Goal: Task Accomplishment & Management: Manage account settings

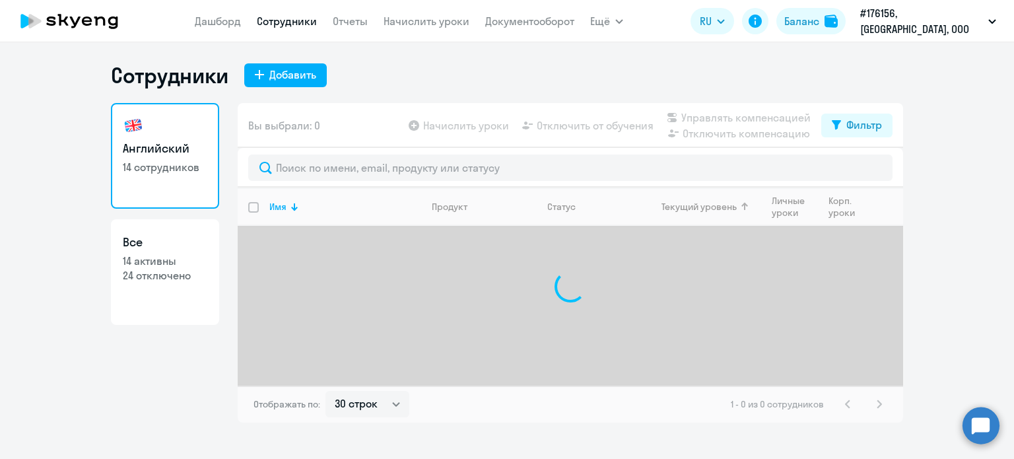
select select "30"
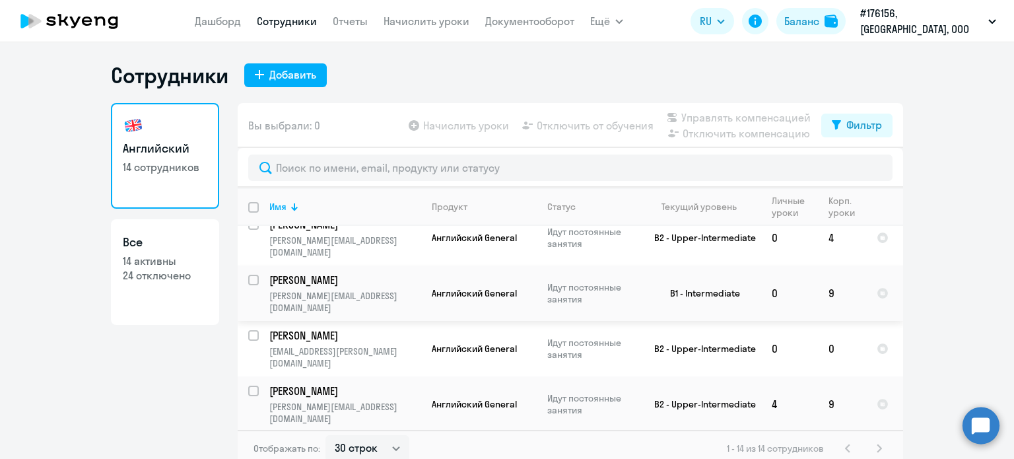
scroll to position [314, 0]
click at [537, 302] on td "Идут постоянные занятия" at bounding box center [588, 292] width 102 height 55
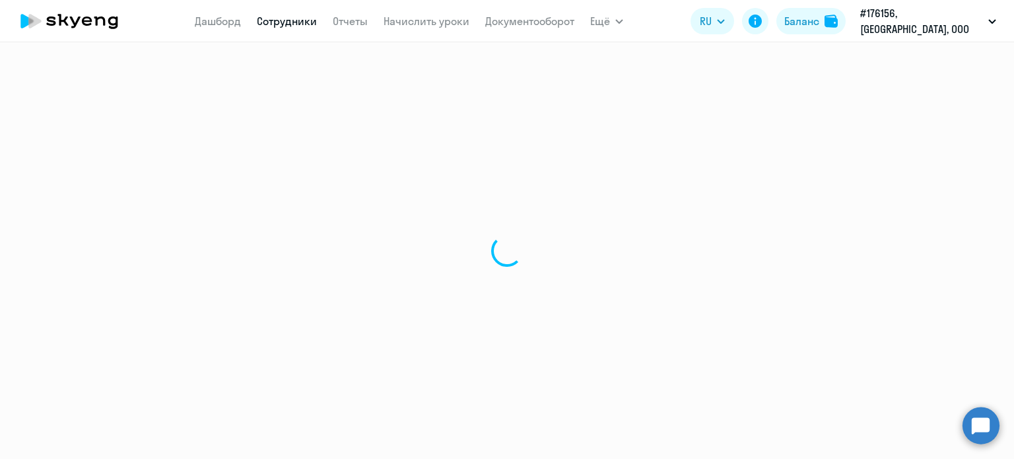
select select "english"
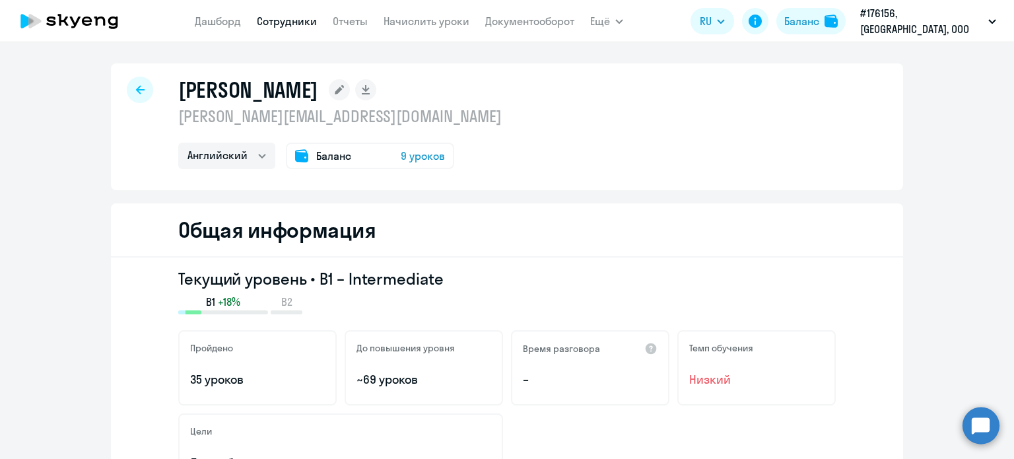
select select "30"
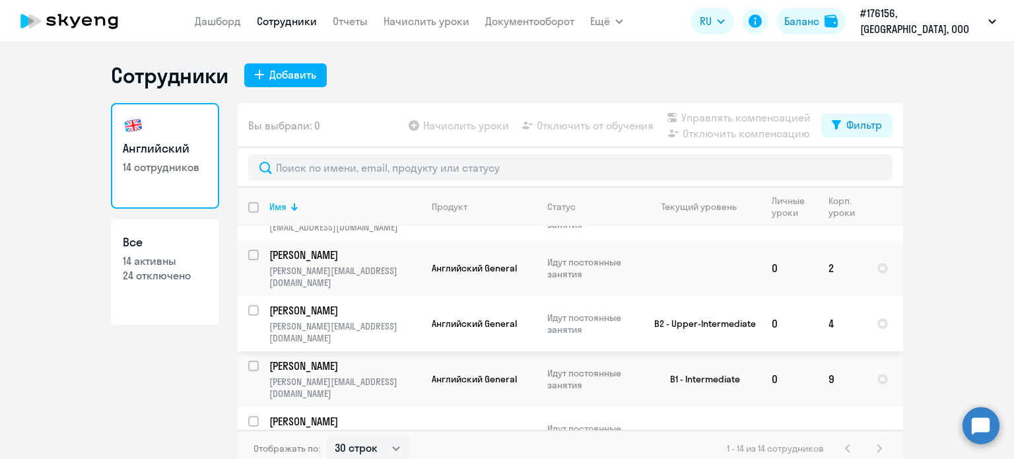
scroll to position [304, 0]
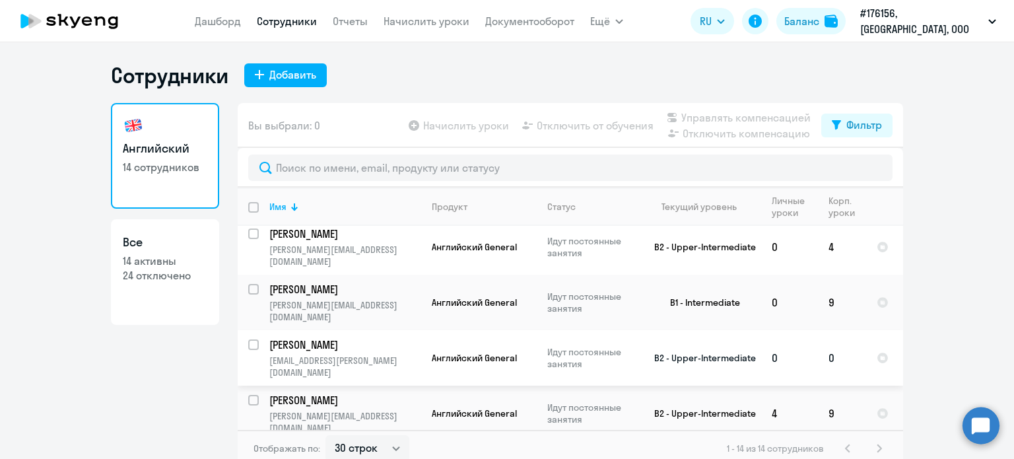
click at [248, 339] on input "select row 38125991" at bounding box center [261, 352] width 26 height 26
checkbox input "true"
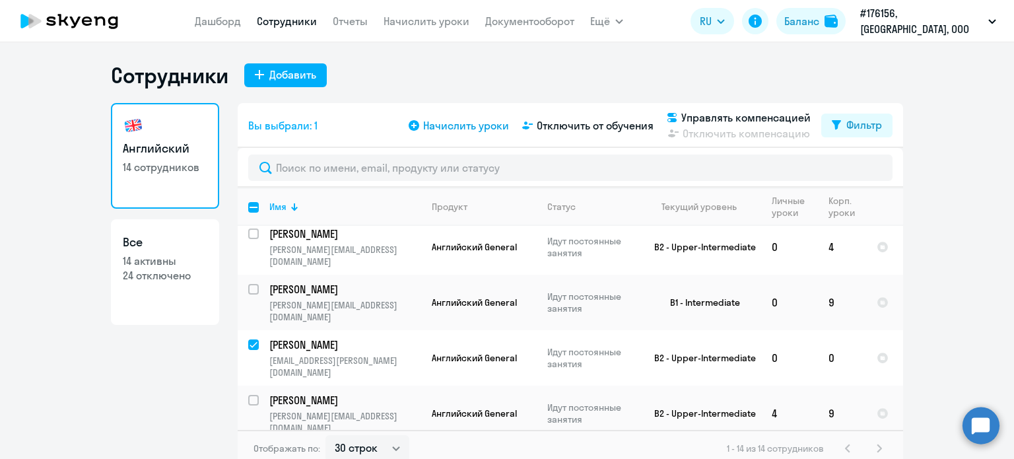
click at [471, 121] on span "Начислить уроки" at bounding box center [466, 126] width 86 height 16
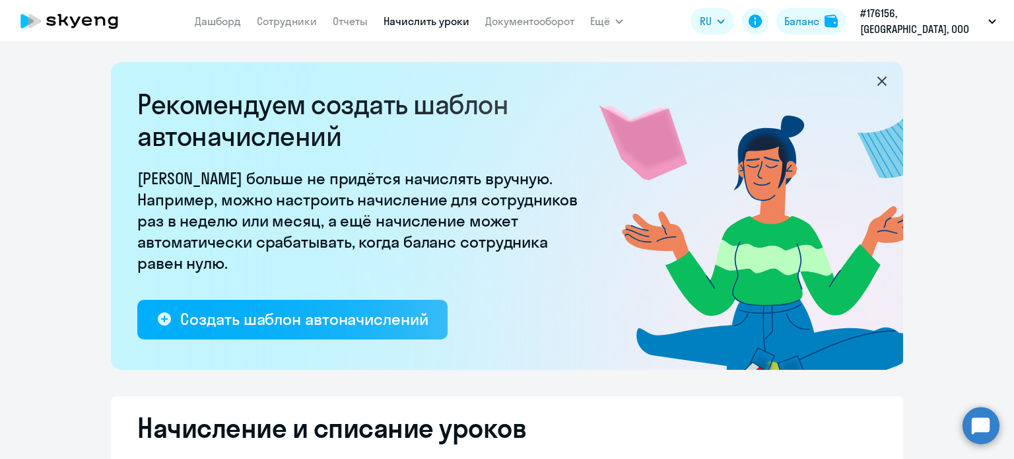
select select "10"
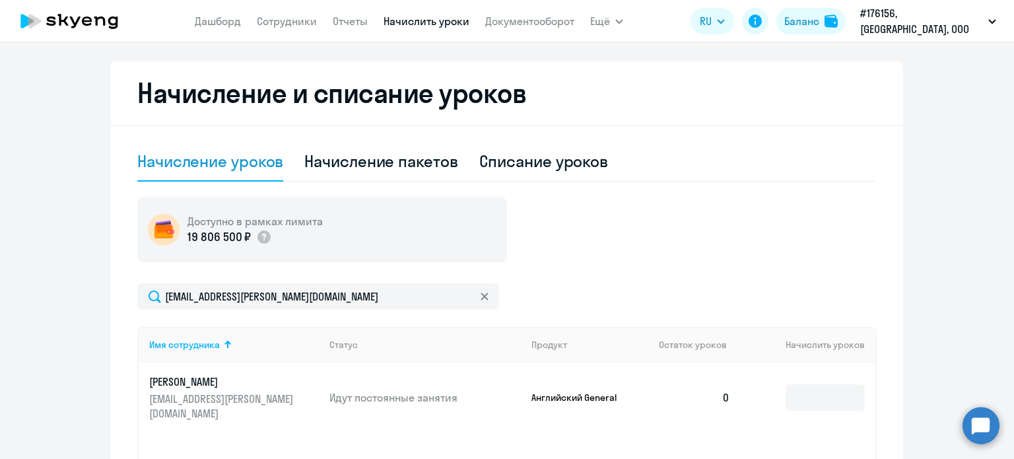
scroll to position [393, 0]
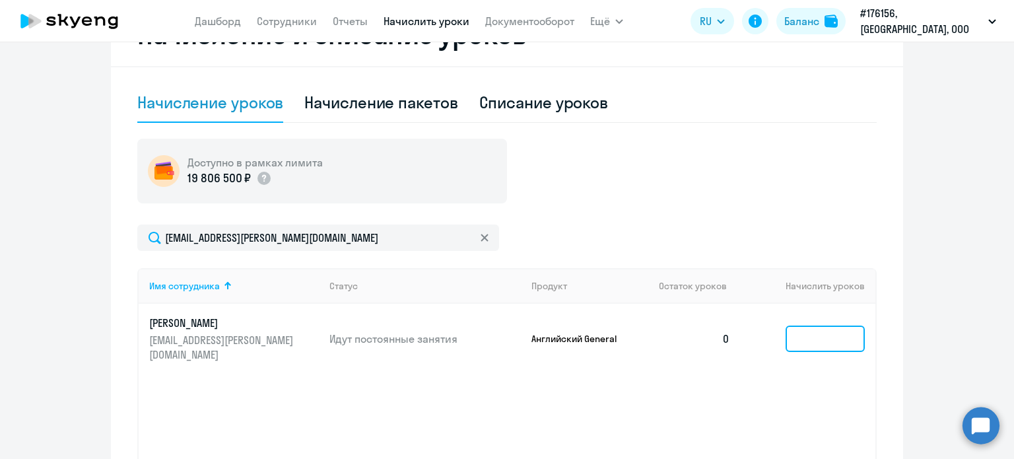
click at [819, 339] on input at bounding box center [825, 338] width 79 height 26
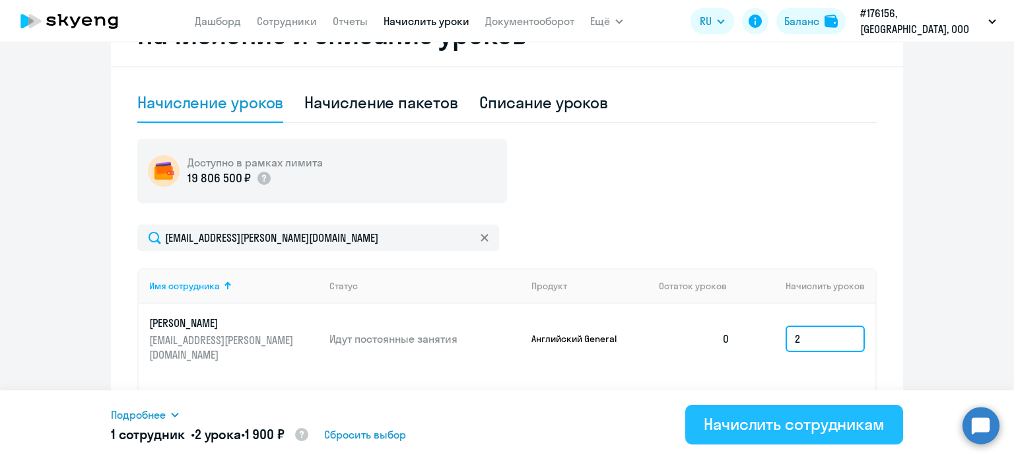
type input "2"
click at [805, 421] on div "Начислить сотрудникам" at bounding box center [794, 423] width 181 height 21
